Goal: Answer question/provide support: Share knowledge or assist other users

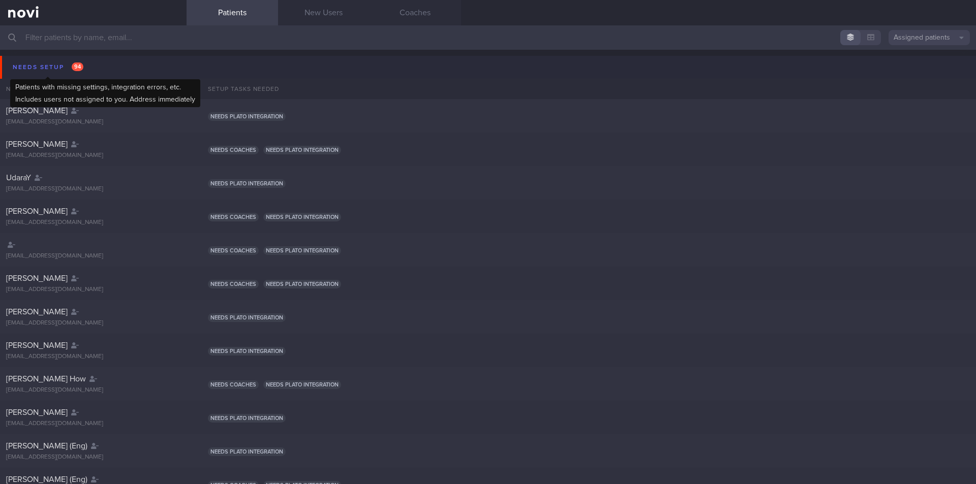
click at [57, 64] on div "Needs setup 94" at bounding box center [48, 67] width 76 height 14
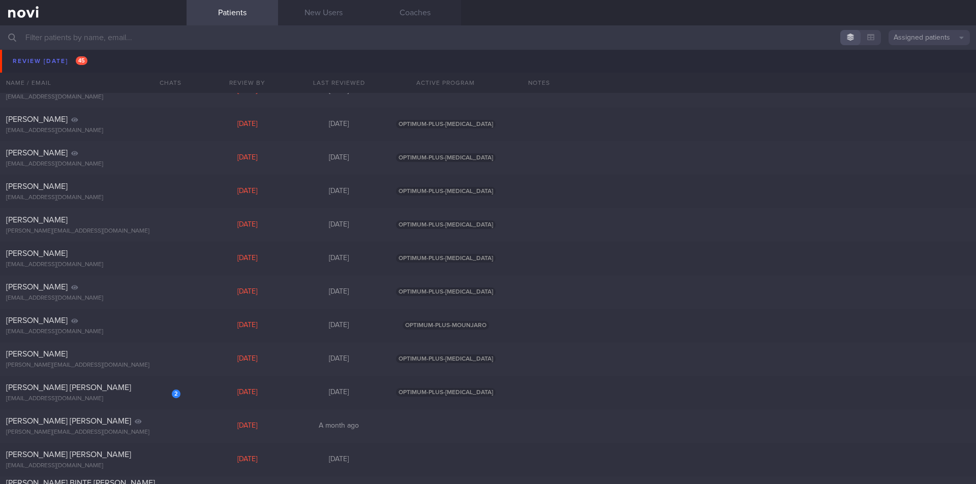
scroll to position [824, 0]
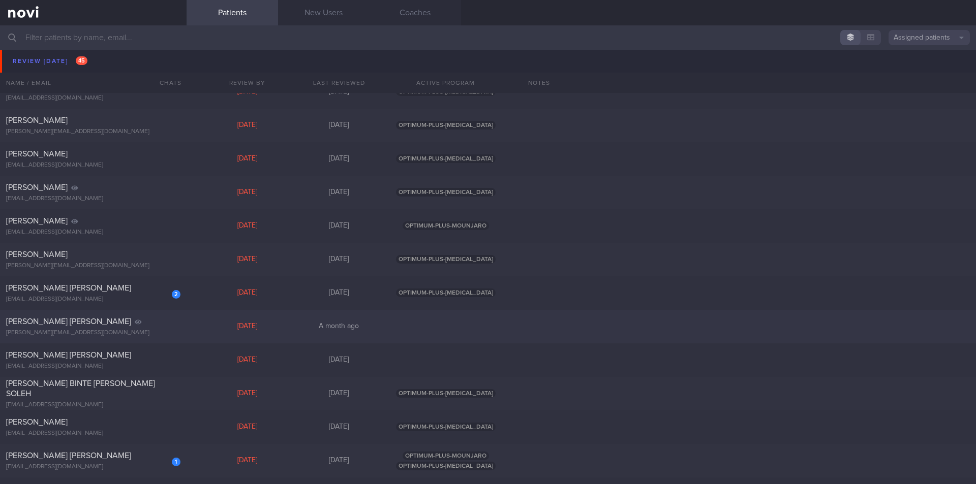
click at [84, 284] on div "[PERSON_NAME] [PERSON_NAME]" at bounding box center [92, 288] width 172 height 10
select select "7"
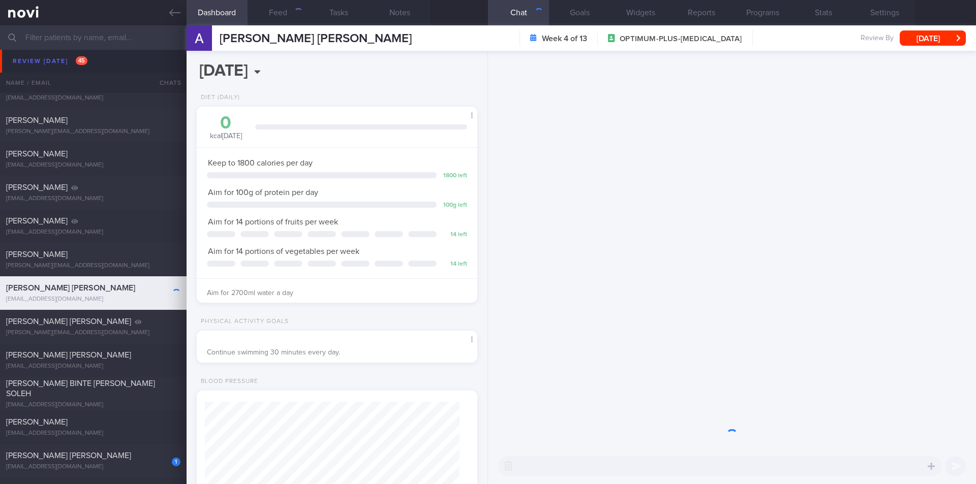
scroll to position [142, 255]
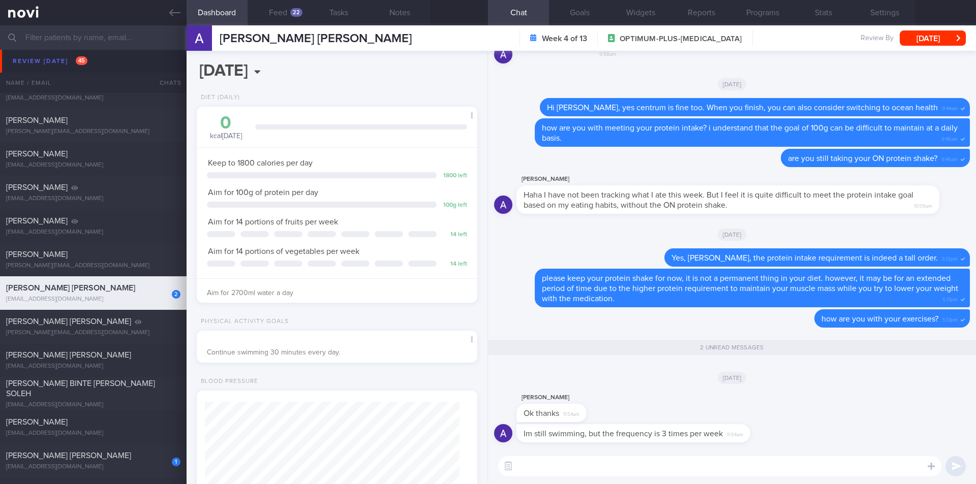
click at [575, 452] on textarea at bounding box center [719, 466] width 443 height 20
type textarea "h"
click at [277, 16] on button "Feed 22" at bounding box center [277, 12] width 61 height 25
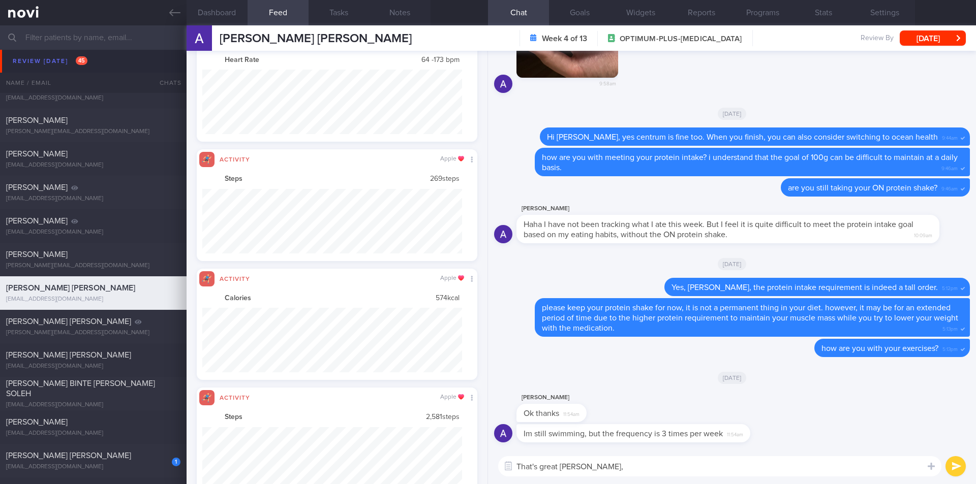
scroll to position [65, 260]
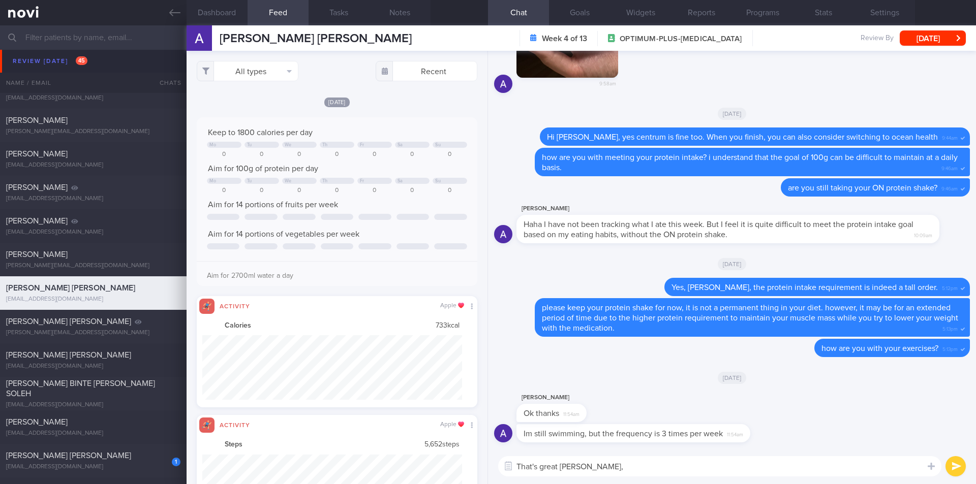
click at [605, 452] on textarea "That's great [PERSON_NAME]," at bounding box center [719, 466] width 443 height 20
type textarea "That's great [PERSON_NAME], are you happy with your current progress?"
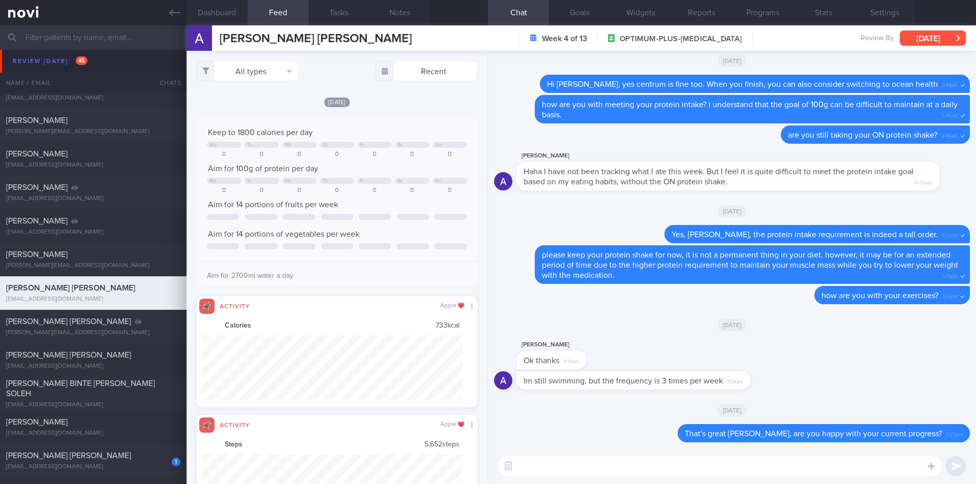
click at [926, 42] on button "[DATE]" at bounding box center [932, 37] width 66 height 15
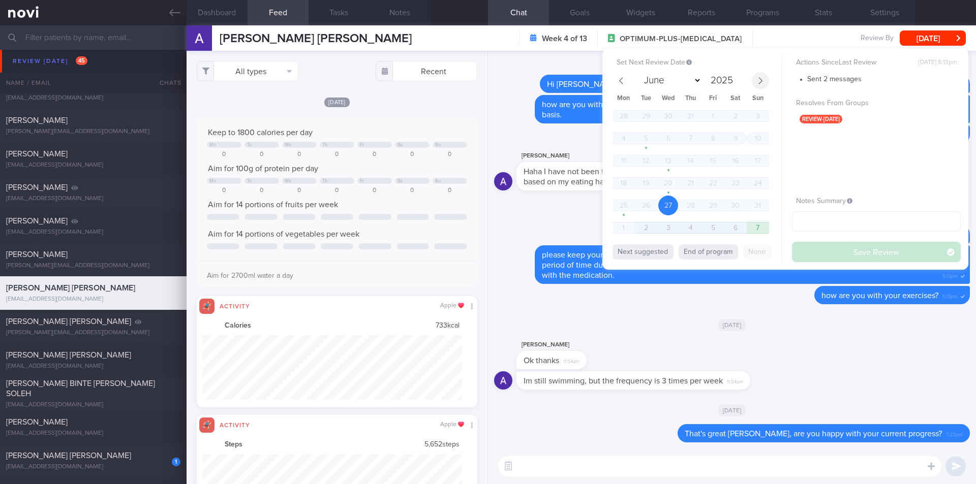
click at [760, 80] on icon at bounding box center [760, 80] width 7 height 7
select select "8"
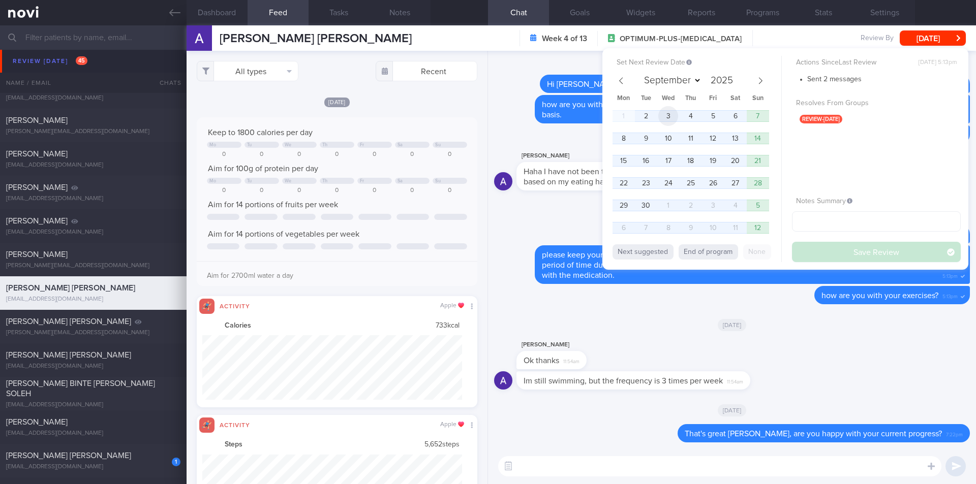
click at [666, 116] on span "3" at bounding box center [668, 116] width 20 height 20
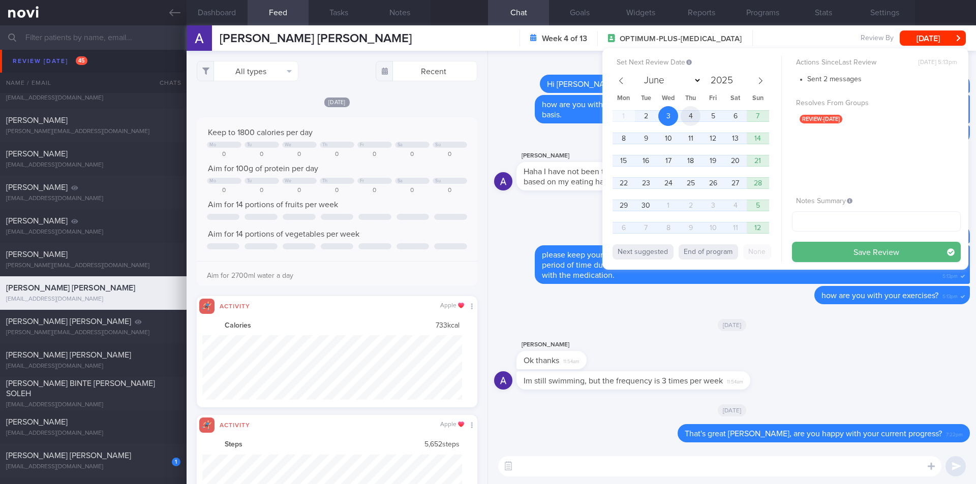
click at [687, 119] on span "4" at bounding box center [690, 116] width 20 height 20
click at [851, 261] on button "Save Review" at bounding box center [876, 252] width 169 height 20
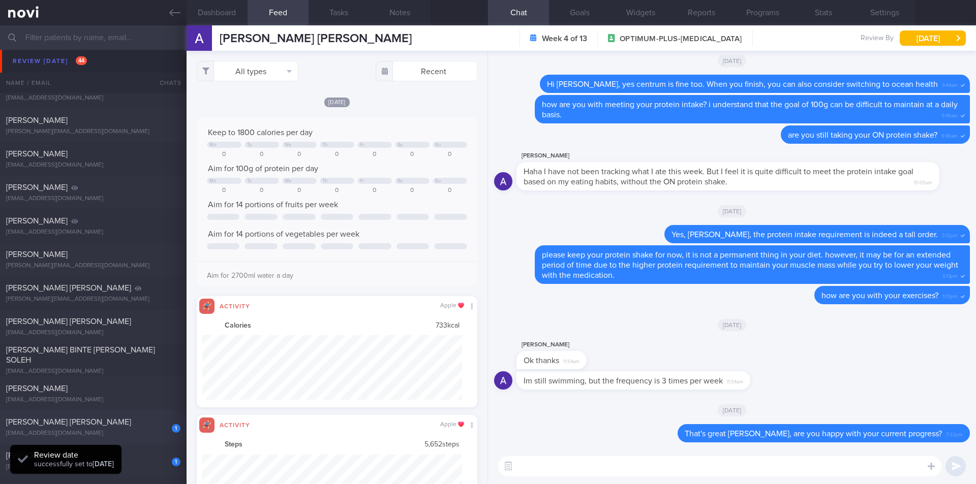
click at [69, 422] on span "[PERSON_NAME] [PERSON_NAME]" at bounding box center [68, 422] width 125 height 8
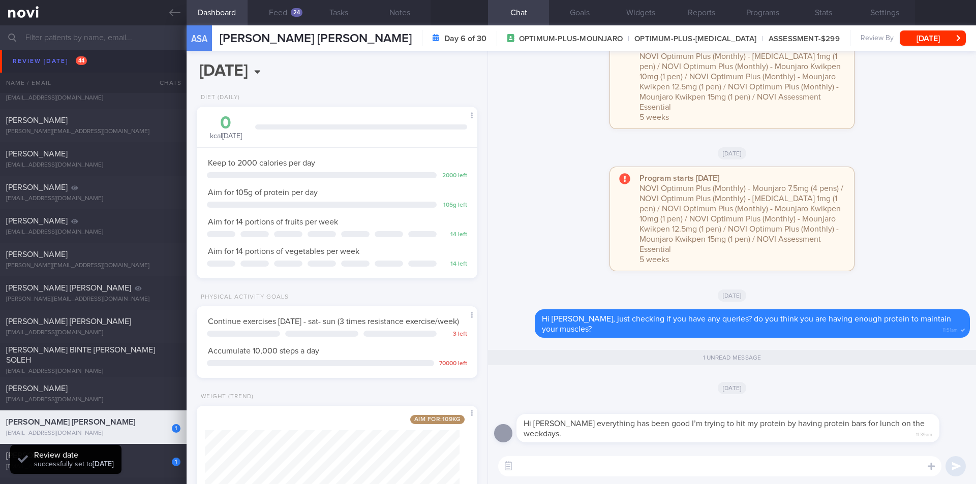
click at [539, 452] on textarea at bounding box center [719, 466] width 443 height 20
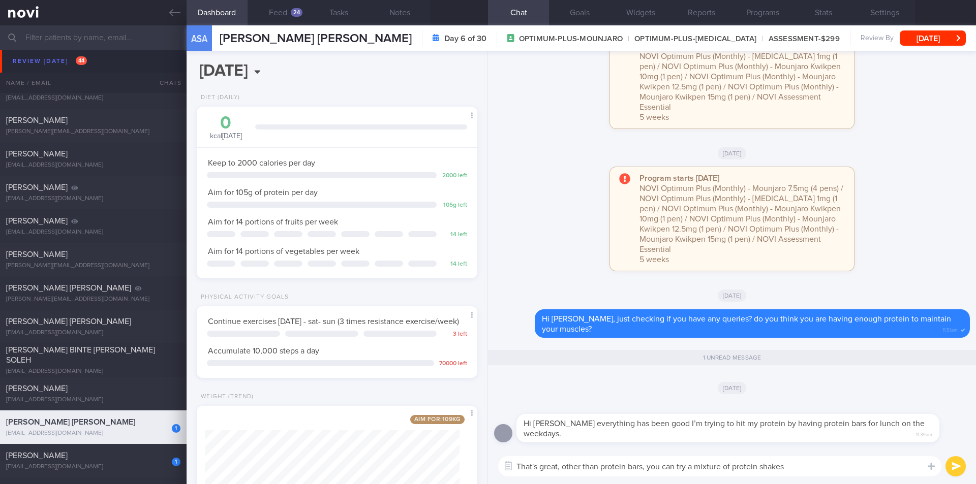
click at [700, 452] on textarea "That's great, other than protein bars, you can try a mixture of protein shakes" at bounding box center [719, 466] width 443 height 20
click at [826, 452] on textarea "That's great, other than protein bars, you can try to mix it up with protein sh…" at bounding box center [719, 466] width 443 height 20
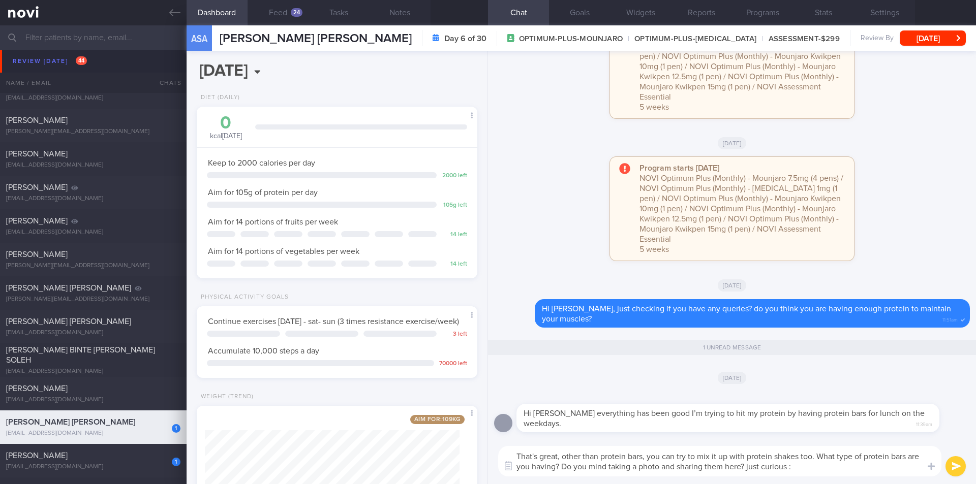
type textarea "That's great, other than protein bars, you can try to mix it up with protein sh…"
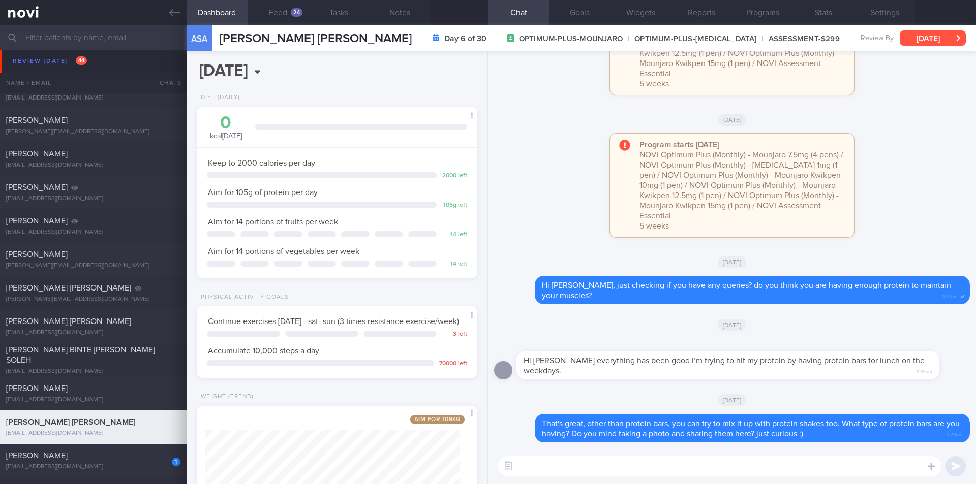
click at [928, 42] on button "[DATE]" at bounding box center [932, 37] width 66 height 15
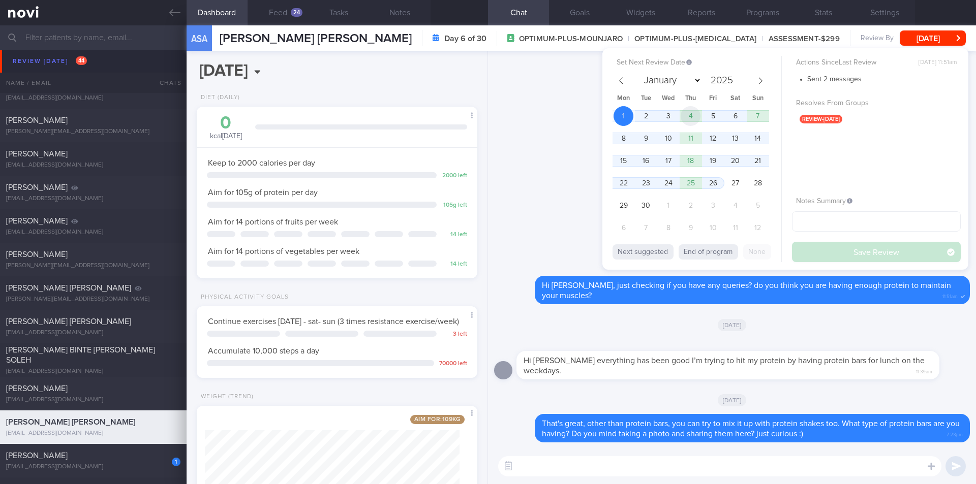
click at [694, 115] on span "4" at bounding box center [690, 116] width 20 height 20
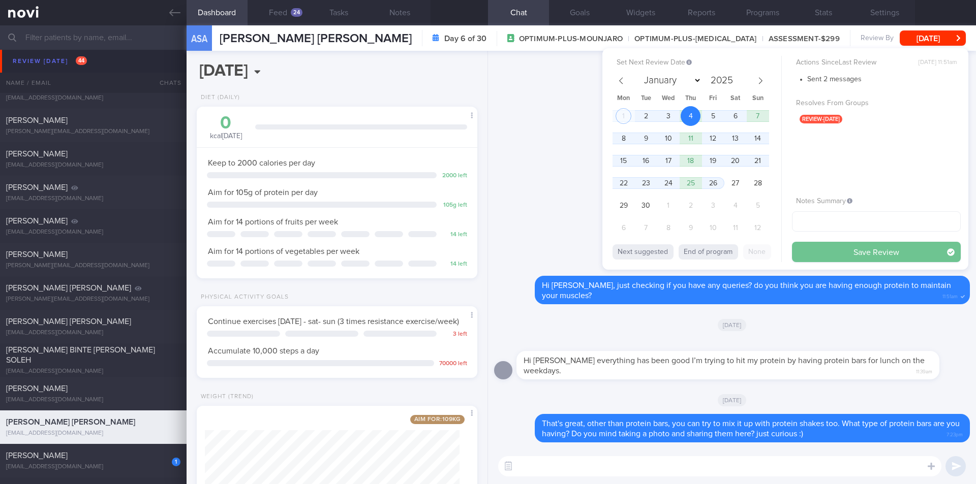
click at [846, 249] on button "Save Review" at bounding box center [876, 252] width 169 height 20
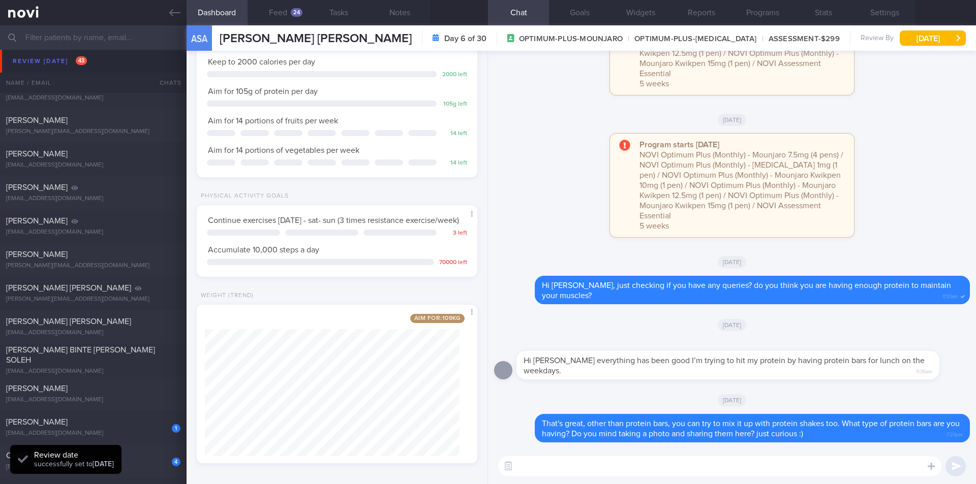
scroll to position [106, 0]
click at [80, 420] on div "[PERSON_NAME]" at bounding box center [92, 422] width 172 height 10
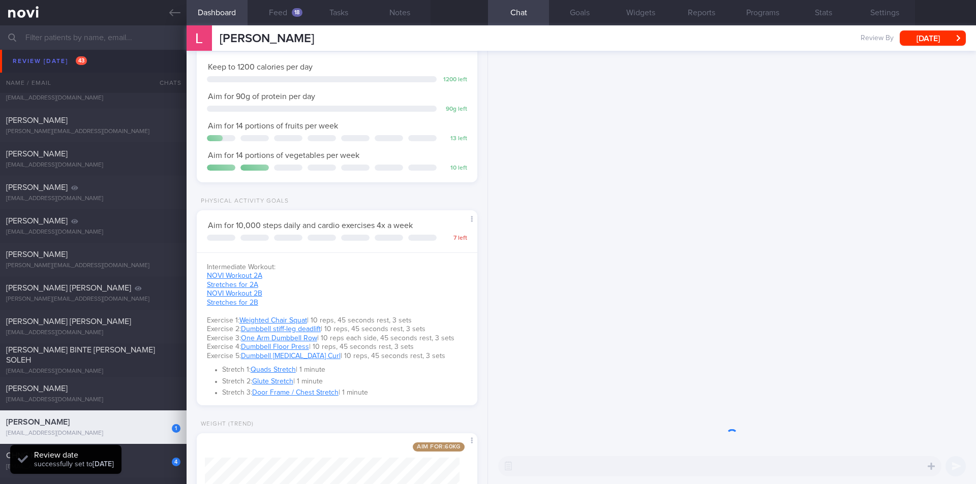
scroll to position [142, 255]
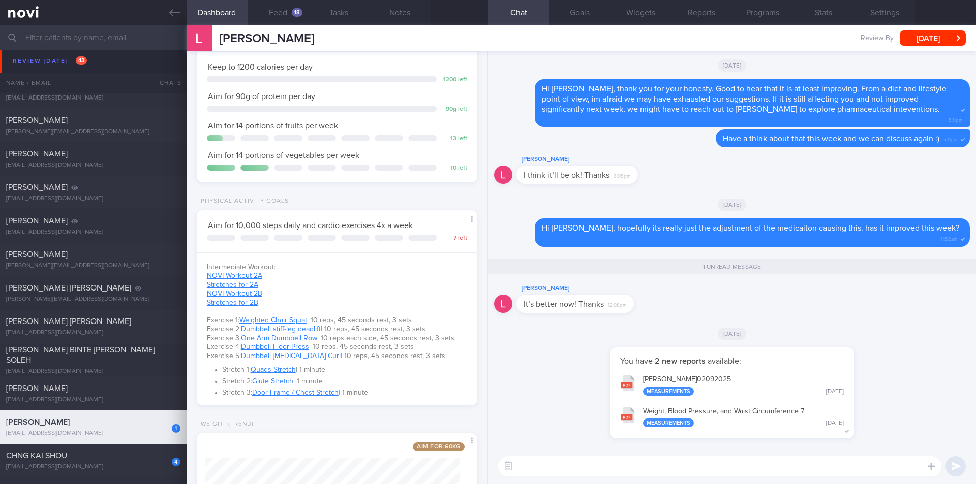
click at [577, 452] on div "​ ​" at bounding box center [732, 467] width 488 height 36
click at [563, 452] on textarea at bounding box center [719, 466] width 443 height 20
type textarea "That's great! :D hopefully it stays that way. let me know how else we can suppo…"
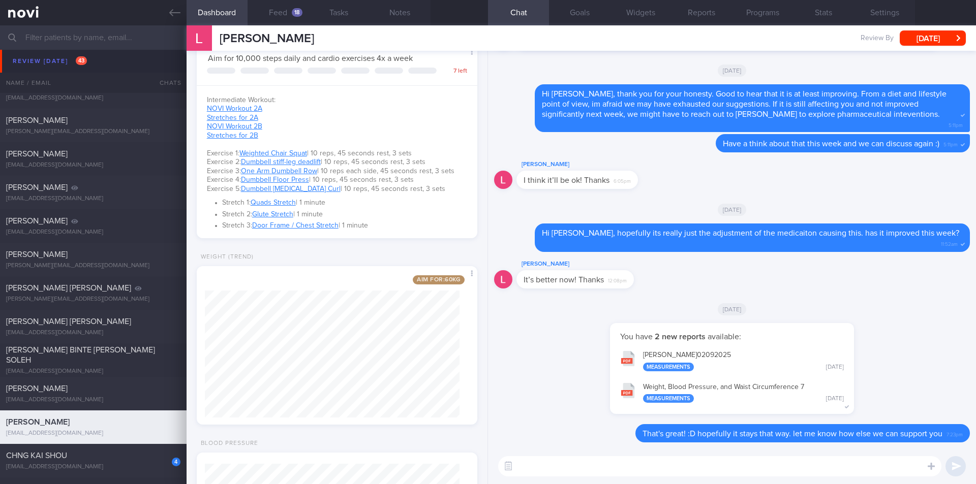
scroll to position [264, 0]
click at [626, 452] on textarea at bounding box center [719, 466] width 443 height 20
click at [681, 355] on button "[PERSON_NAME] 02092025 Measurements [DATE]" at bounding box center [732, 360] width 234 height 32
drag, startPoint x: 787, startPoint y: 466, endPoint x: 631, endPoint y: 465, distance: 156.0
click at [631, 452] on textarea "you have hit your goal of 60kg. What are your next steps? i.e., maintain or ?" at bounding box center [719, 466] width 443 height 20
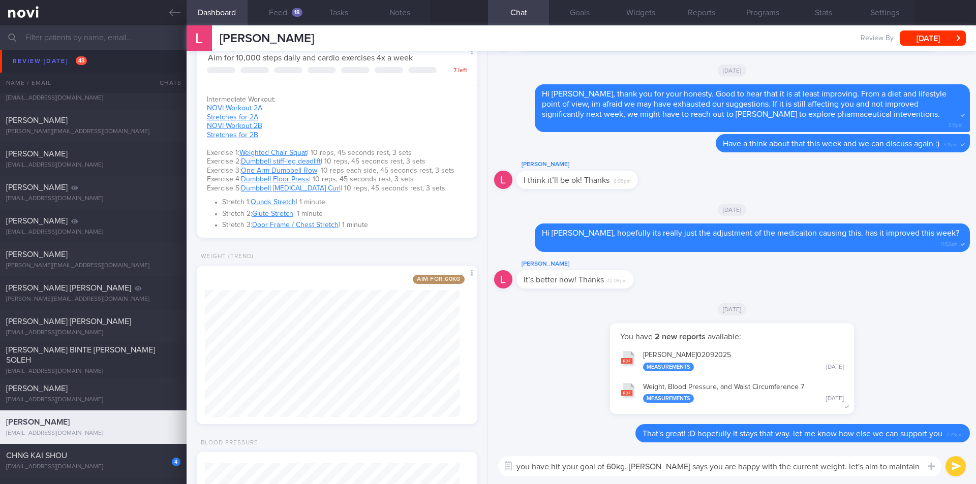
type textarea "you have hit your goal of 60kg. [PERSON_NAME] says you are happy with the curre…"
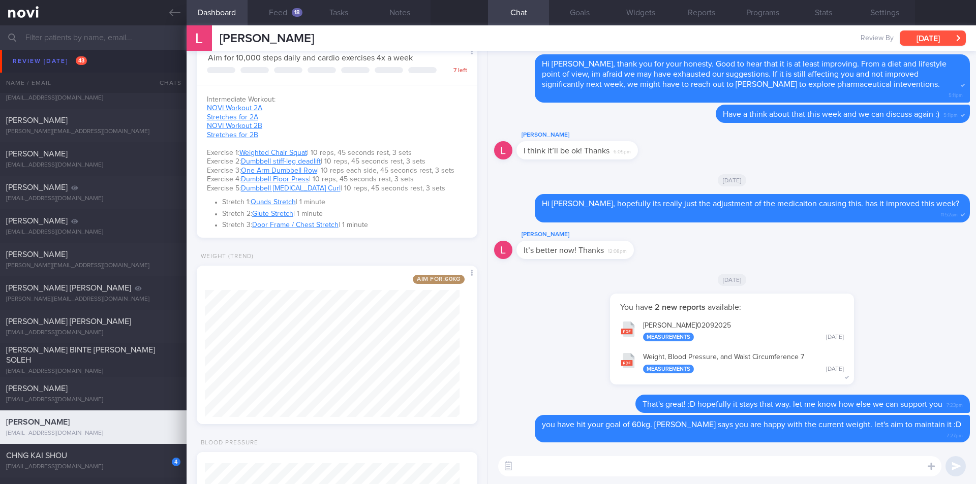
click at [919, 40] on button "[DATE]" at bounding box center [932, 37] width 66 height 15
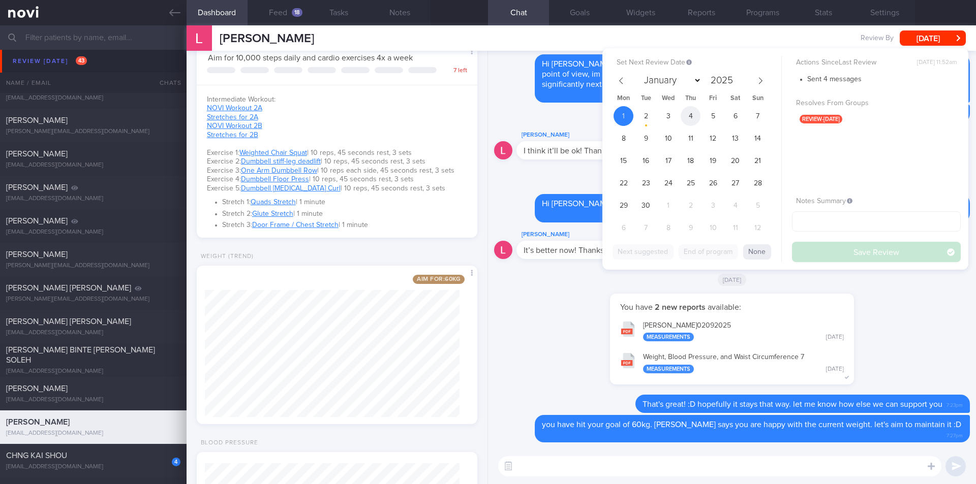
click at [689, 115] on span "4" at bounding box center [690, 116] width 20 height 20
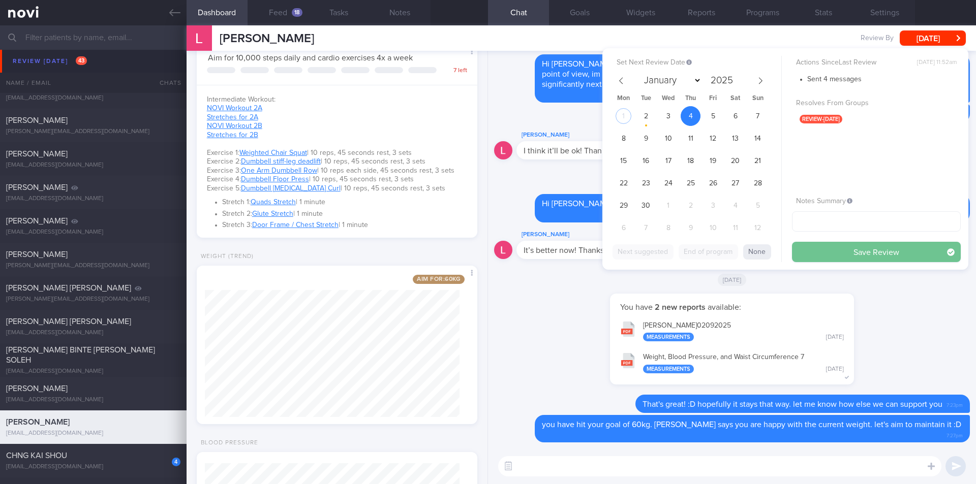
click at [871, 251] on button "Save Review" at bounding box center [876, 252] width 169 height 20
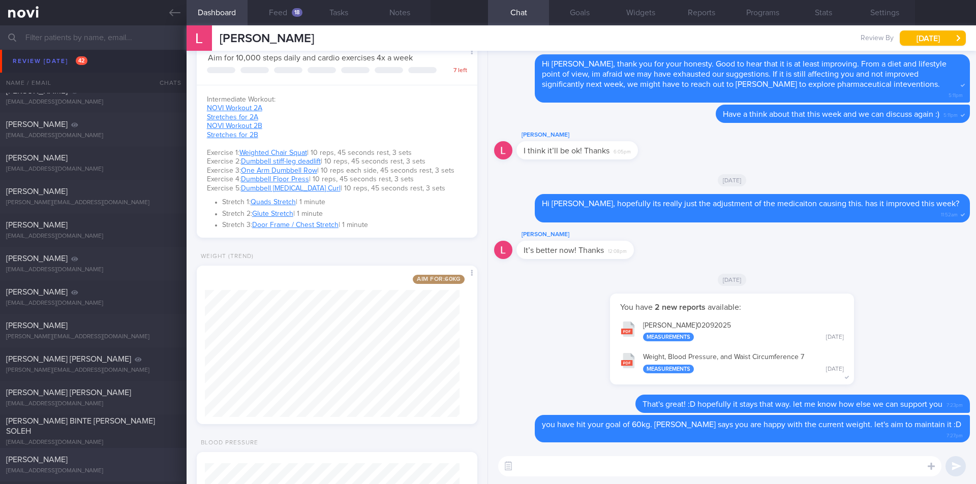
scroll to position [631, 0]
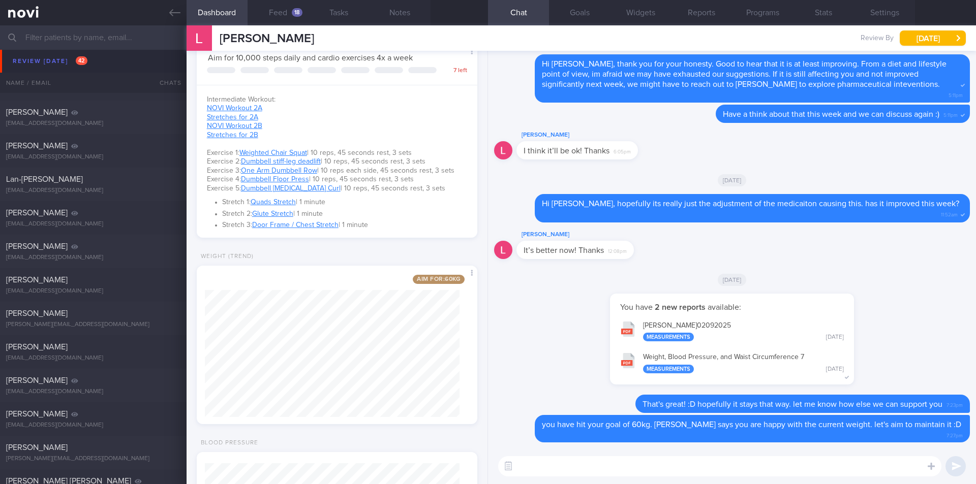
click at [74, 35] on input "text" at bounding box center [488, 37] width 976 height 24
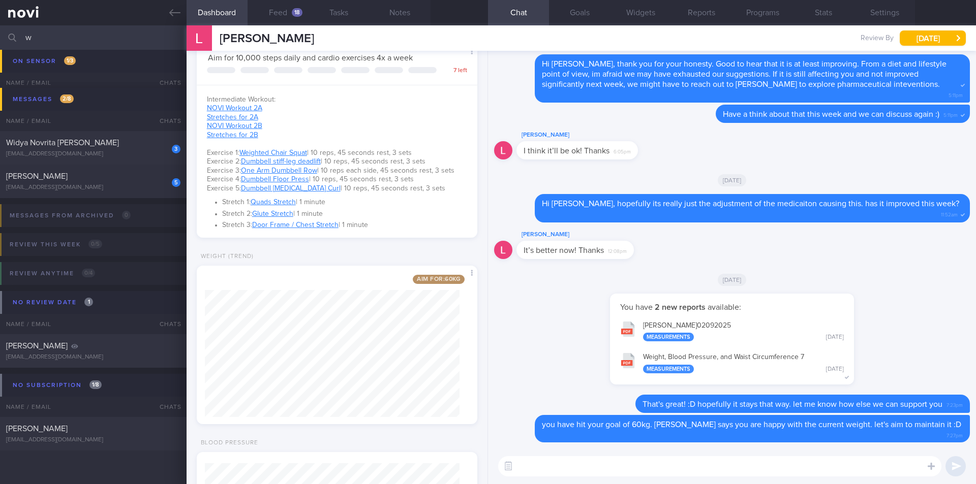
scroll to position [364, 0]
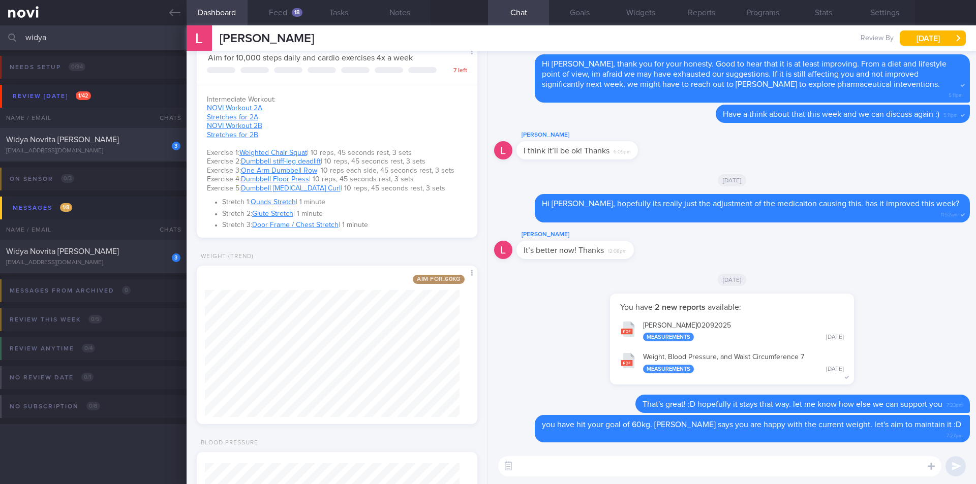
type input "widya"
click at [67, 141] on span "Widya Novrita [PERSON_NAME]" at bounding box center [62, 140] width 113 height 8
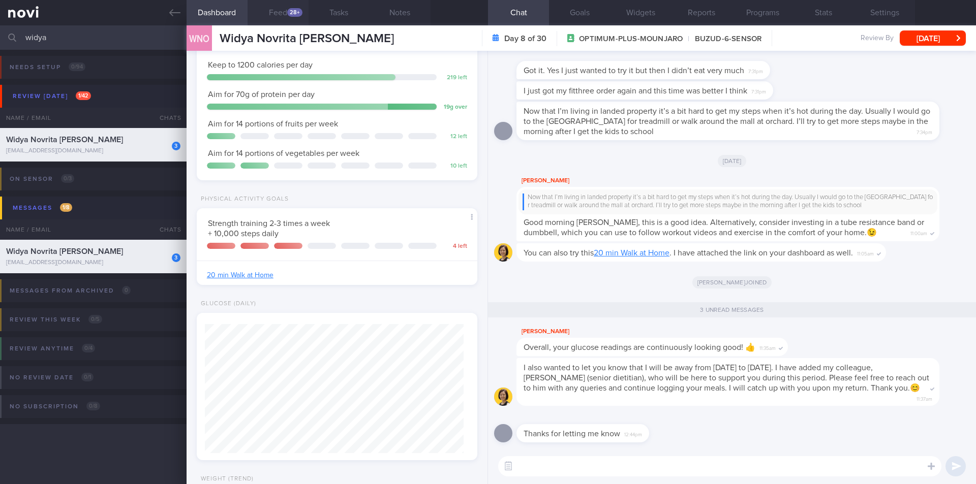
scroll to position [129, 259]
